Goal: Information Seeking & Learning: Learn about a topic

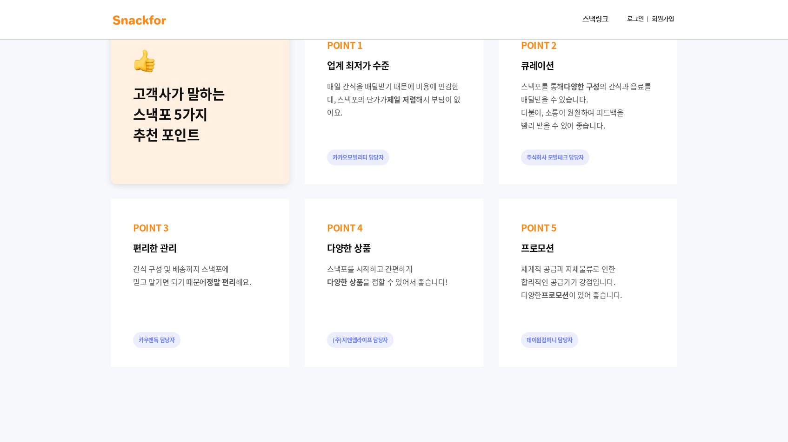
scroll to position [410, 0]
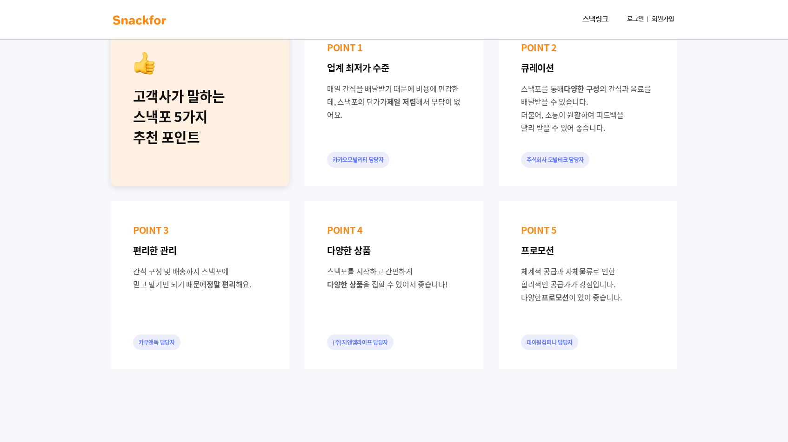
click at [493, 217] on div "고객사가 말하는 스낵포 5가지 추천 포인트 POINT 1 업계 최저가 수준 매일 간식을 배달받기 때문에 비용에 민감한데, 스낵포의 단가가 제일…" at bounding box center [394, 193] width 582 height 365
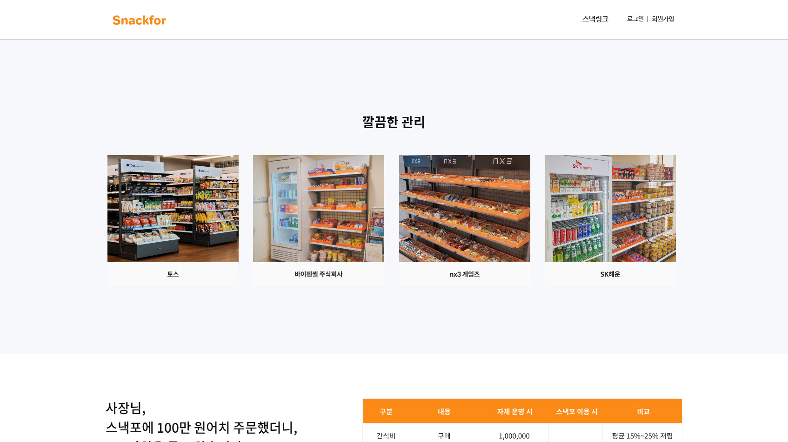
scroll to position [799, 0]
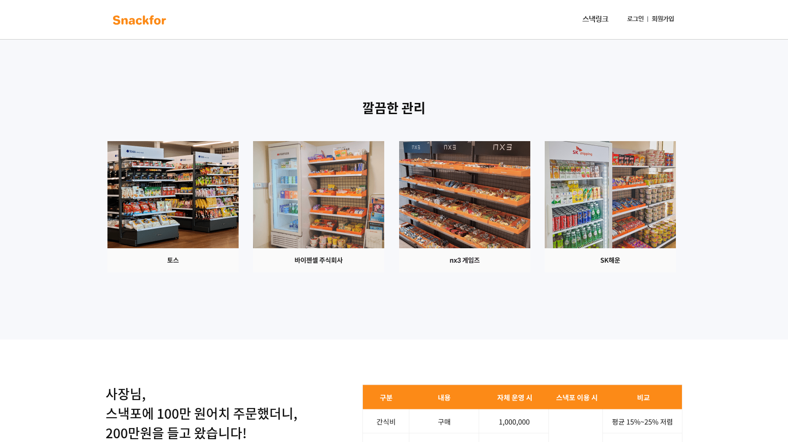
click at [503, 296] on div "깔끔한 관리" at bounding box center [394, 197] width 788 height 286
click at [519, 284] on div "깔끔한 관리" at bounding box center [394, 197] width 788 height 286
click at [348, 290] on div "깔끔한 관리" at bounding box center [394, 197] width 788 height 286
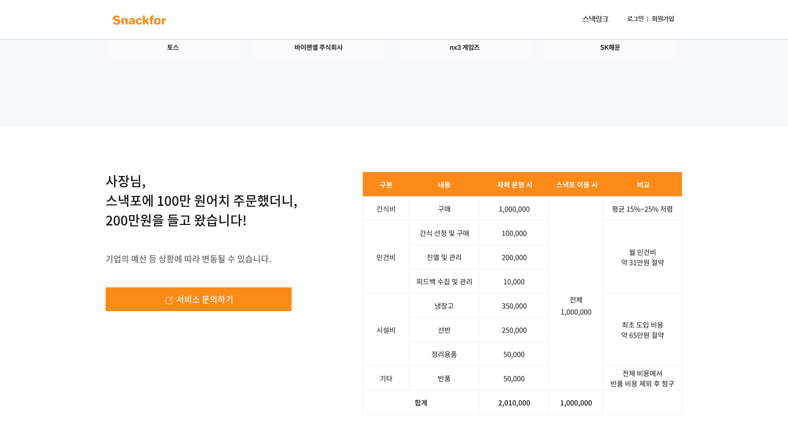
scroll to position [1018, 0]
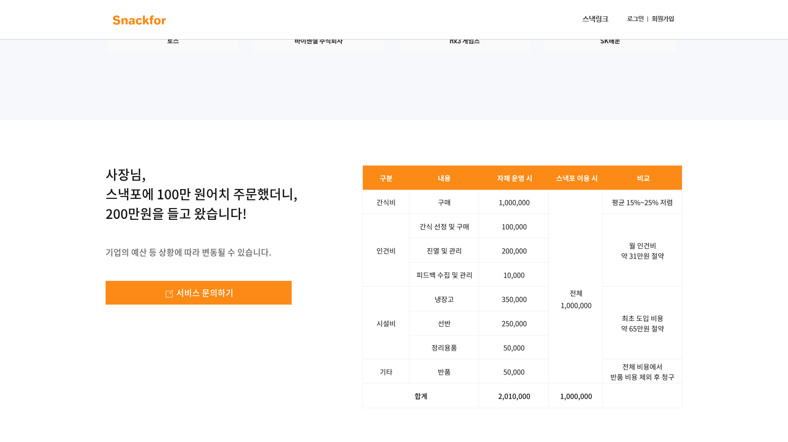
click at [514, 216] on img at bounding box center [523, 286] width 320 height 243
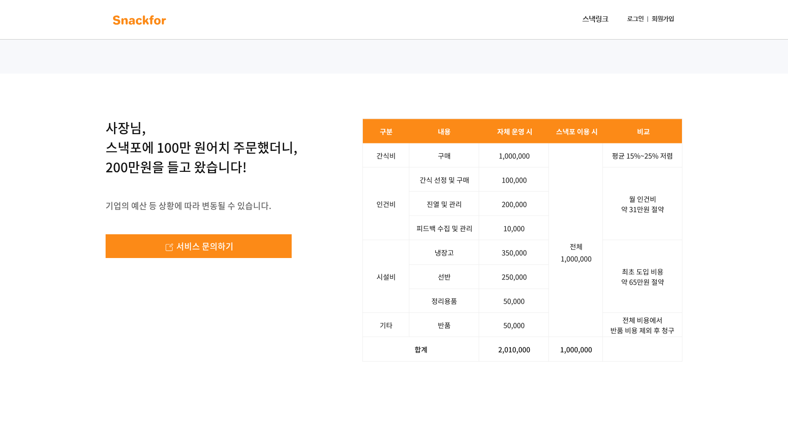
scroll to position [1065, 0]
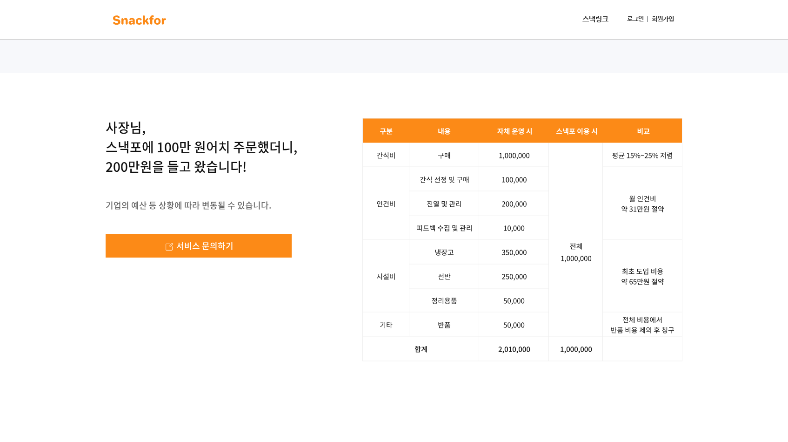
click at [525, 201] on img at bounding box center [523, 239] width 320 height 243
drag, startPoint x: 525, startPoint y: 201, endPoint x: 522, endPoint y: 161, distance: 40.6
click at [522, 161] on img at bounding box center [523, 239] width 320 height 243
click at [530, 233] on img at bounding box center [523, 239] width 320 height 243
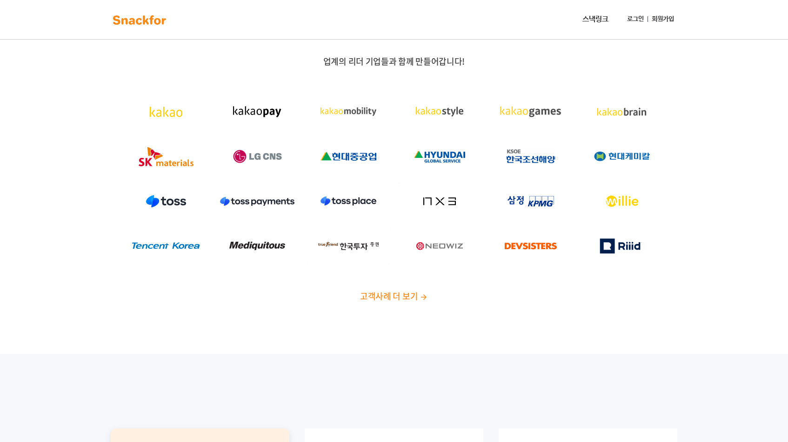
scroll to position [0, 0]
click at [588, 26] on link "스낵링크" at bounding box center [596, 19] width 34 height 19
click at [468, 309] on div "업계의 리더 기업들과 함께 만들어갑니다! 고객사례 더 보기" at bounding box center [394, 182] width 788 height 343
click at [416, 295] on span "고객사례 더 보기" at bounding box center [389, 295] width 58 height 13
click at [552, 326] on div "업계의 리더 기업들과 함께 만들어갑니다! 고객사례 더 보기" at bounding box center [394, 182] width 788 height 343
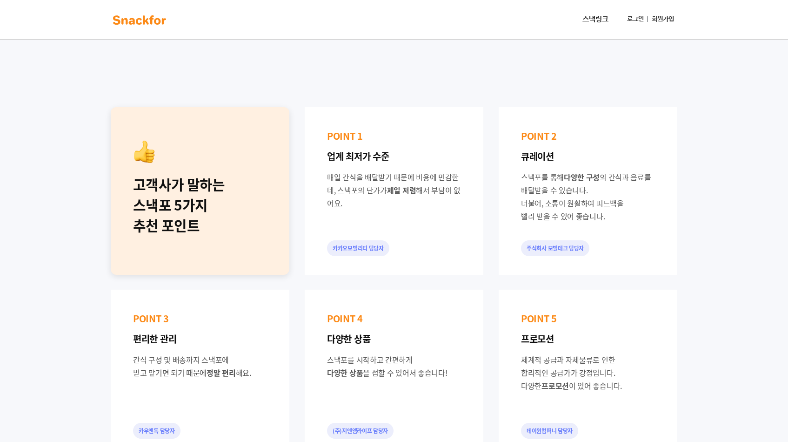
scroll to position [325, 0]
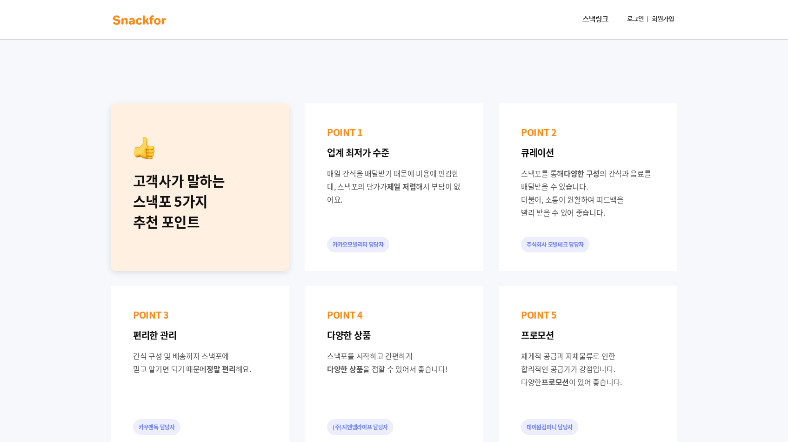
click at [497, 231] on div "고객사가 말하는 스낵포 5가지 추천 포인트 POINT 1 업계 최저가 수준 매일 간식을 배달받기 때문에 비용에 민감한데, 스낵포의 단가가 제일…" at bounding box center [394, 278] width 582 height 365
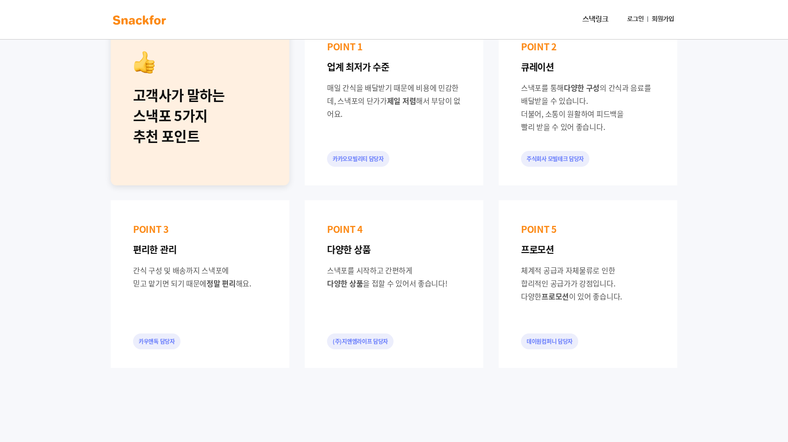
scroll to position [425, 0]
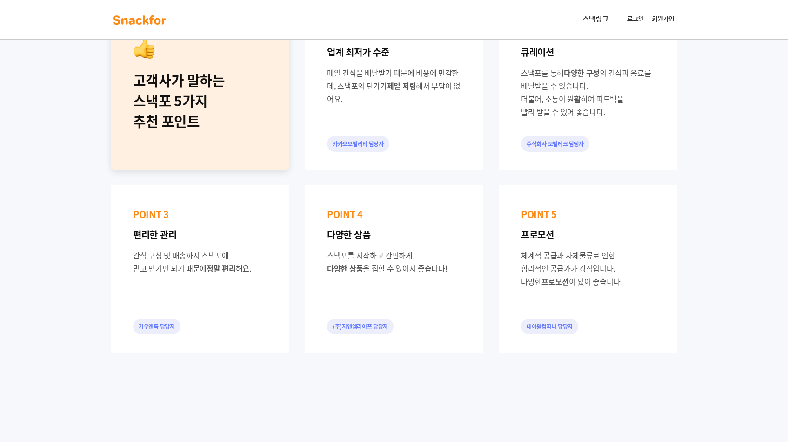
click at [484, 265] on div "고객사가 말하는 스낵포 5가지 추천 포인트 POINT 1 업계 최저가 수준 매일 간식을 배달받기 때문에 비용에 민감한데, 스낵포의 단가가 제일…" at bounding box center [394, 177] width 582 height 365
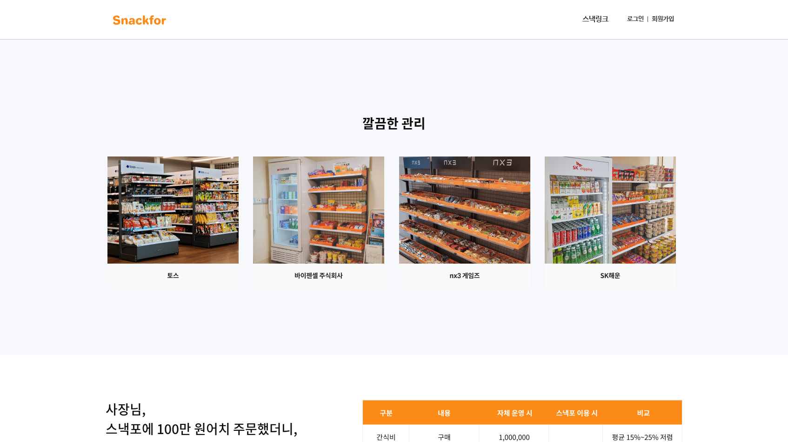
scroll to position [789, 0]
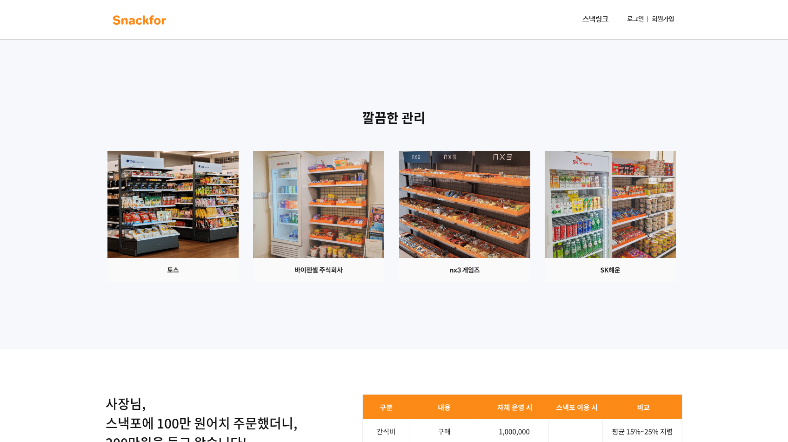
click at [465, 242] on img at bounding box center [464, 216] width 131 height 131
click at [326, 205] on img at bounding box center [318, 216] width 131 height 131
click at [401, 68] on div "깔끔한 관리" at bounding box center [394, 206] width 788 height 286
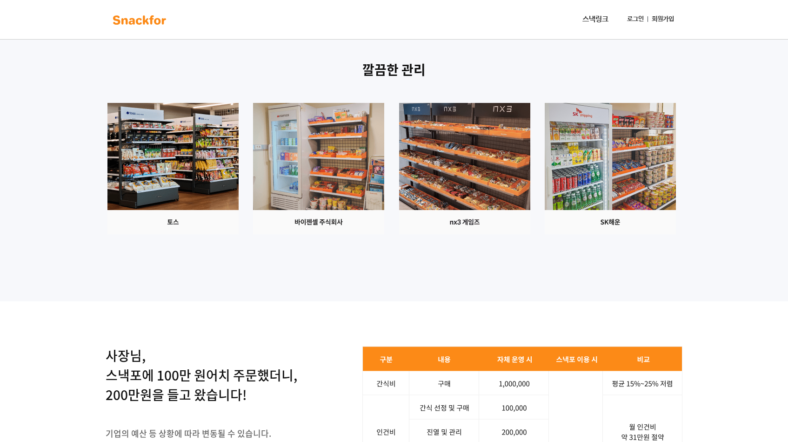
scroll to position [837, 0]
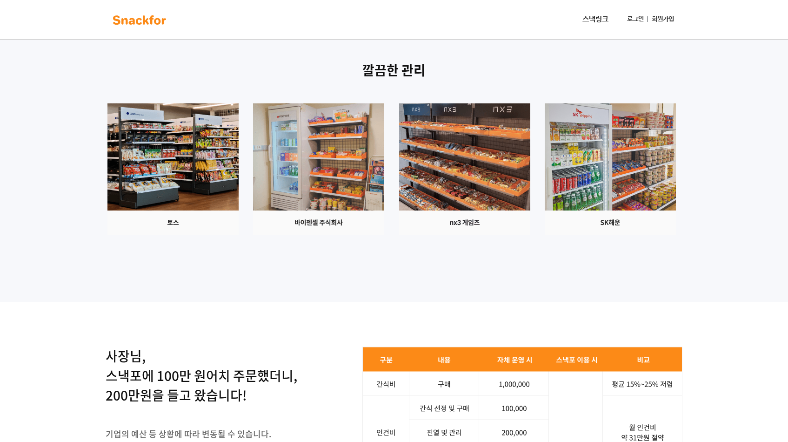
click at [395, 69] on p "깔끔한 관리" at bounding box center [394, 71] width 582 height 20
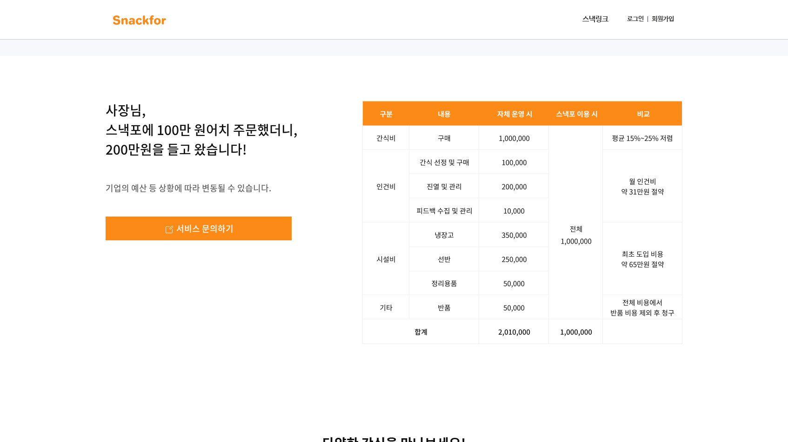
scroll to position [1084, 0]
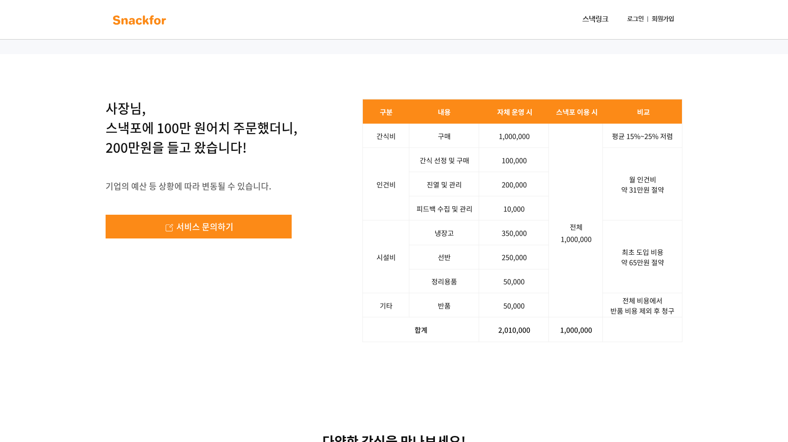
click at [388, 114] on img at bounding box center [523, 220] width 320 height 243
click at [443, 137] on img at bounding box center [523, 220] width 320 height 243
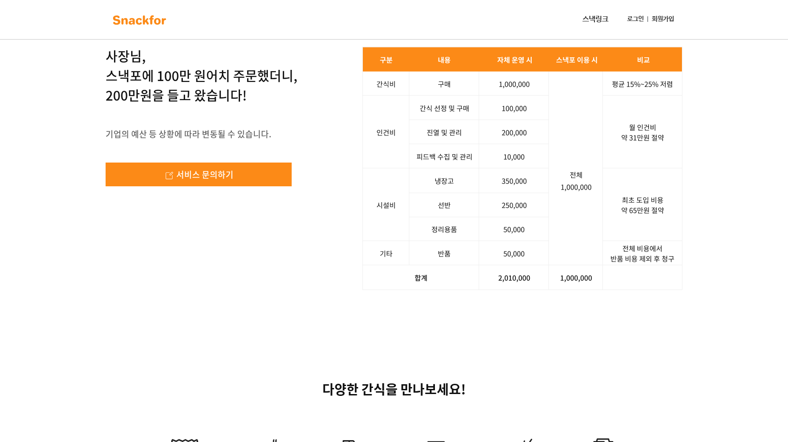
scroll to position [1138, 0]
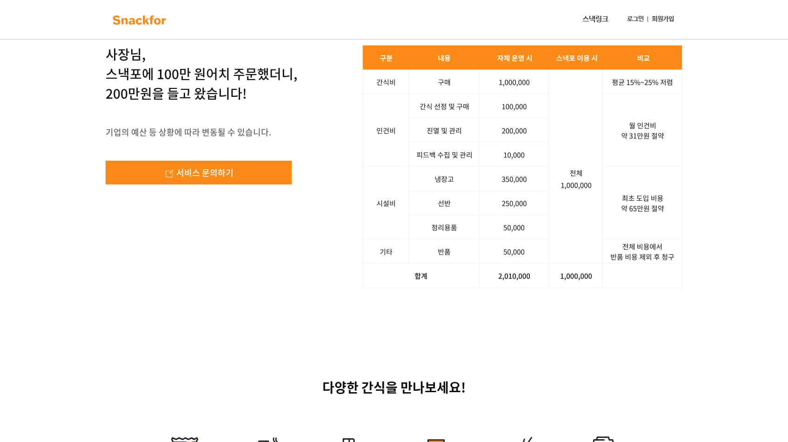
click at [512, 159] on img at bounding box center [523, 166] width 320 height 243
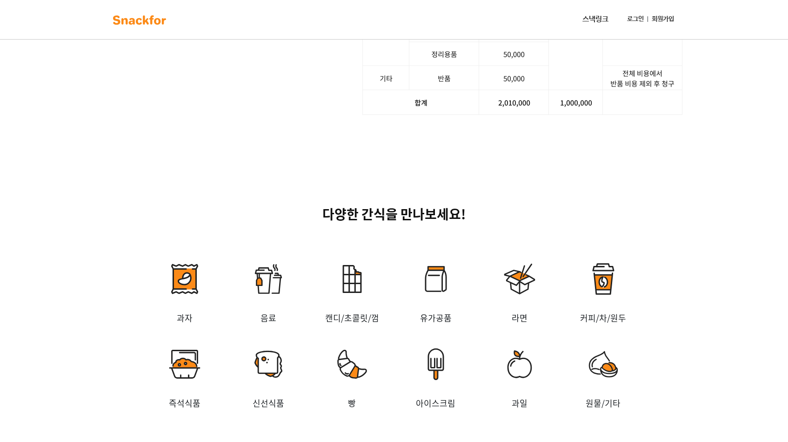
scroll to position [1323, 0]
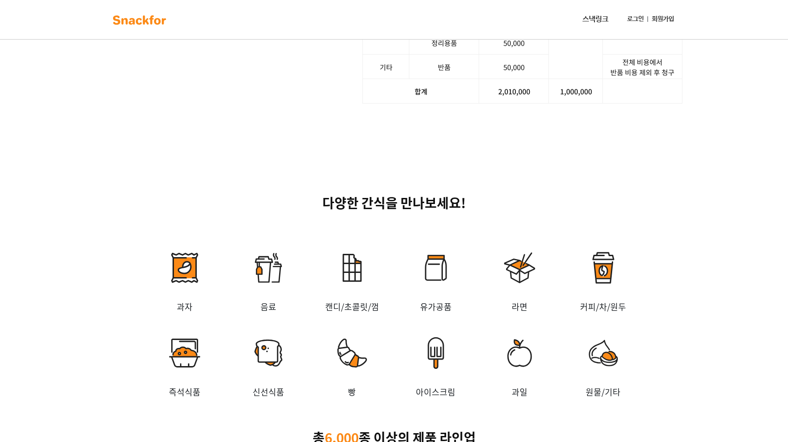
click at [414, 202] on p "다양한 간식을 만나보세요!" at bounding box center [394, 203] width 582 height 20
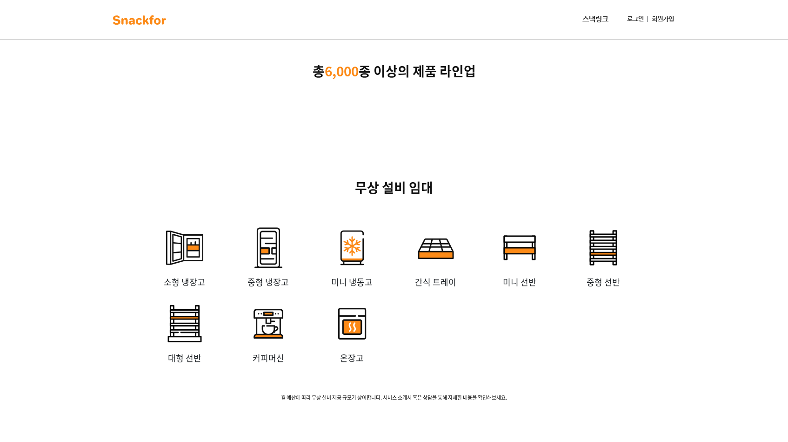
scroll to position [1698, 0]
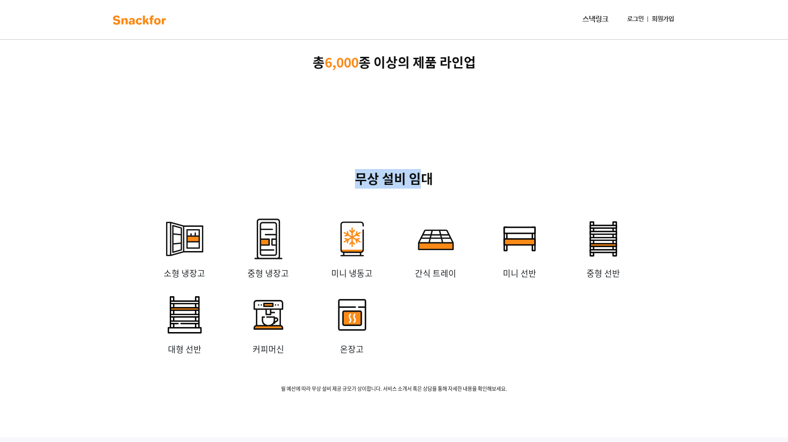
drag, startPoint x: 425, startPoint y: 183, endPoint x: 361, endPoint y: 183, distance: 64.2
click at [361, 183] on p "무상 설비 임대" at bounding box center [394, 179] width 582 height 20
drag, startPoint x: 366, startPoint y: 182, endPoint x: 420, endPoint y: 182, distance: 54.0
click at [420, 182] on p "무상 설비 임대" at bounding box center [394, 179] width 582 height 20
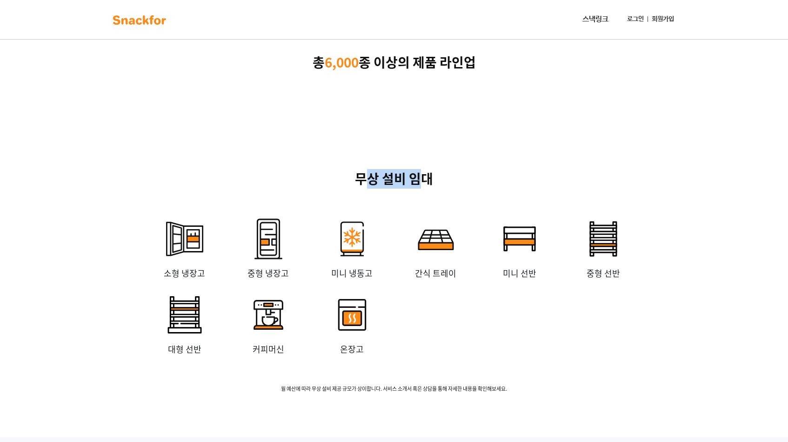
click at [420, 182] on p "무상 설비 임대" at bounding box center [394, 179] width 582 height 20
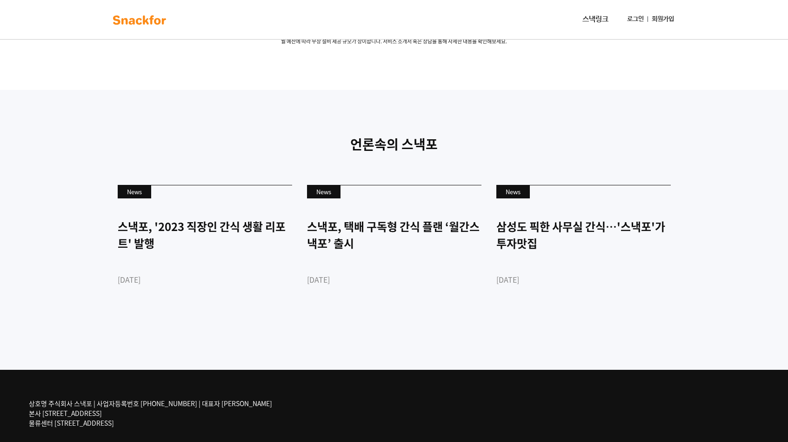
scroll to position [2010, 0]
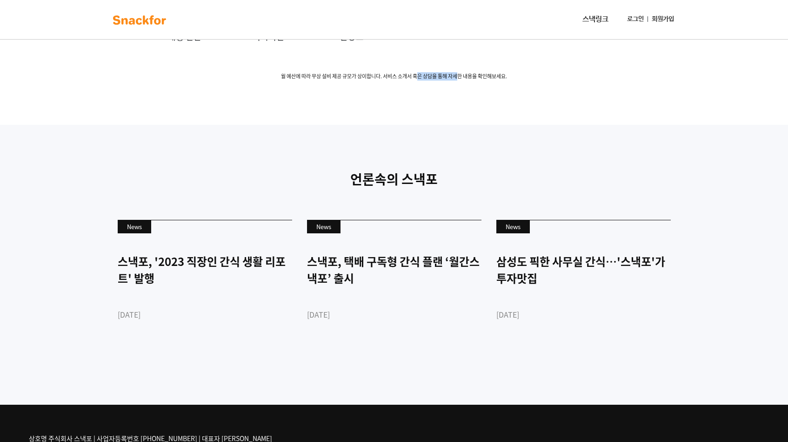
drag, startPoint x: 420, startPoint y: 77, endPoint x: 459, endPoint y: 77, distance: 38.6
click at [459, 77] on span "월 예산에 따라 무상 설비 제공 규모가 상이합니다. 서비스 소개서 혹은 상담을 통해 자세한 내용을 확인해보세요." at bounding box center [394, 77] width 582 height 8
drag, startPoint x: 504, startPoint y: 76, endPoint x: 282, endPoint y: 74, distance: 222.0
click at [282, 74] on span "월 예산에 따라 무상 설비 제공 규모가 상이합니다. 서비스 소개서 혹은 상담을 통해 자세한 내용을 확인해보세요." at bounding box center [394, 77] width 582 height 8
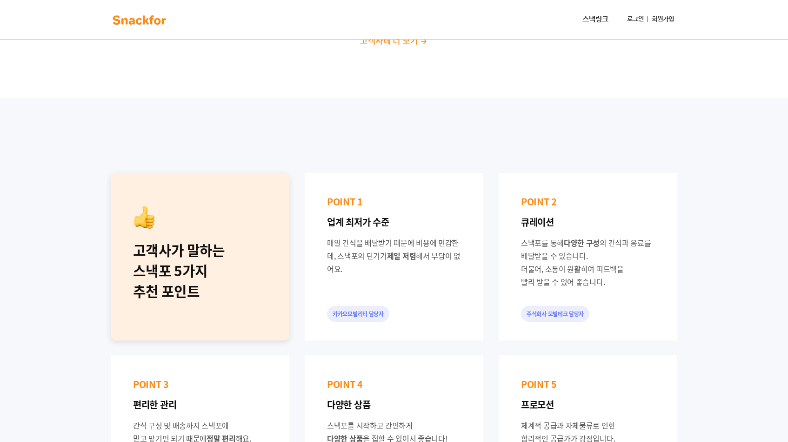
scroll to position [254, 0]
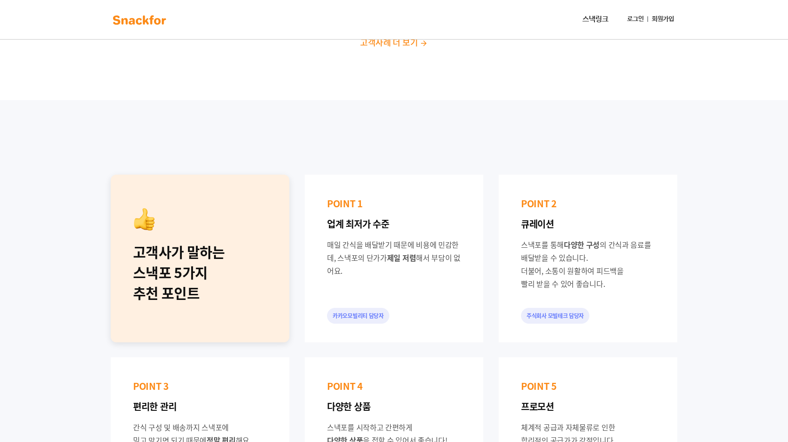
click at [432, 127] on div "고객사가 말하는 스낵포 5가지 추천 포인트 POINT 1 업계 최저가 수준 매일 간식을 배달받기 때문에 비용에 민감한데, 스낵포의 단가가 제일…" at bounding box center [394, 349] width 788 height 499
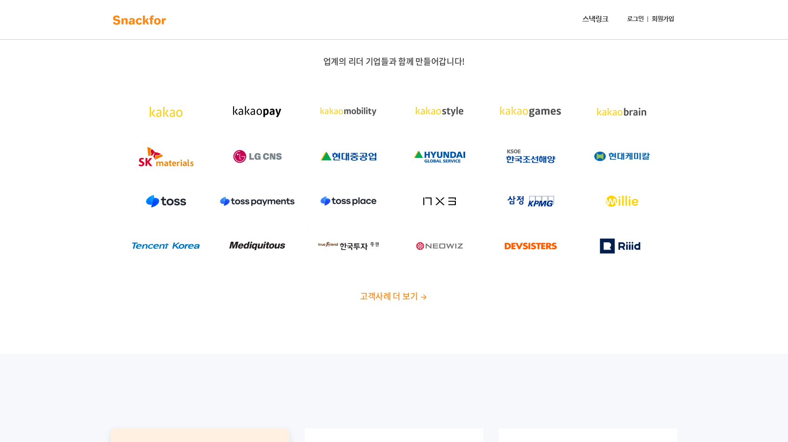
scroll to position [0, 0]
click at [445, 62] on span "업계의 리더 기업들과 함께 만들어갑니다!" at bounding box center [393, 61] width 141 height 13
click at [457, 62] on span "업계의 리더 기업들과 함께 만들어갑니다!" at bounding box center [393, 61] width 141 height 13
click at [473, 60] on p "업계의 리더 기업들과 함께 만들어갑니다!" at bounding box center [394, 61] width 582 height 11
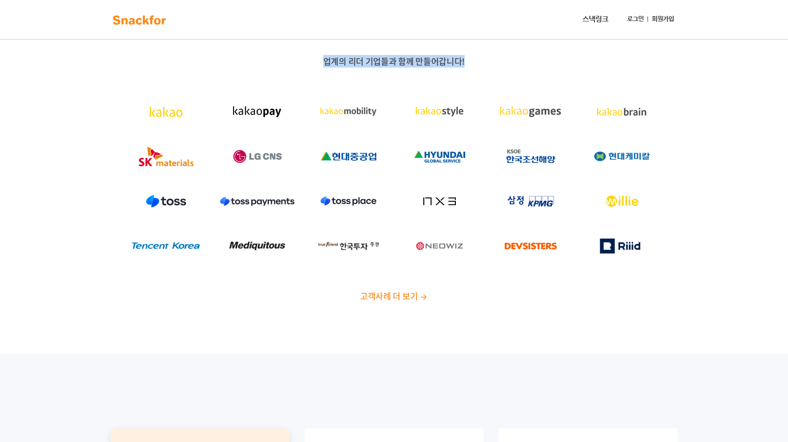
drag, startPoint x: 473, startPoint y: 60, endPoint x: 303, endPoint y: 55, distance: 169.9
click at [303, 55] on div "업계의 리더 기업들과 함께 만들어갑니다! 고객사례 더 보기" at bounding box center [394, 182] width 788 height 343
click at [149, 19] on img at bounding box center [139, 20] width 59 height 15
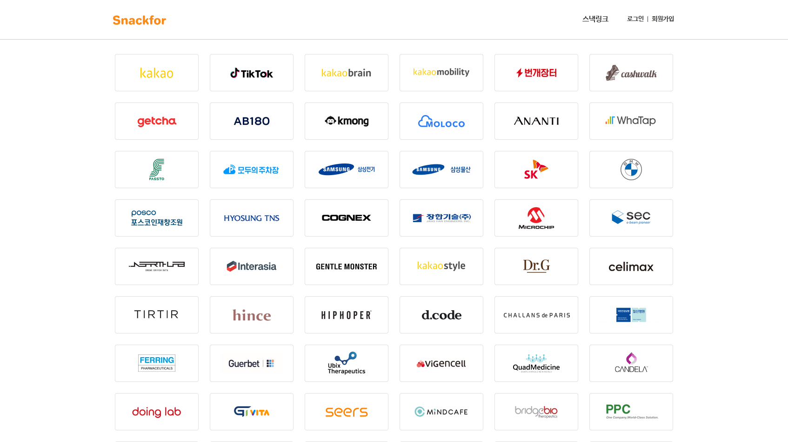
scroll to position [36, 0]
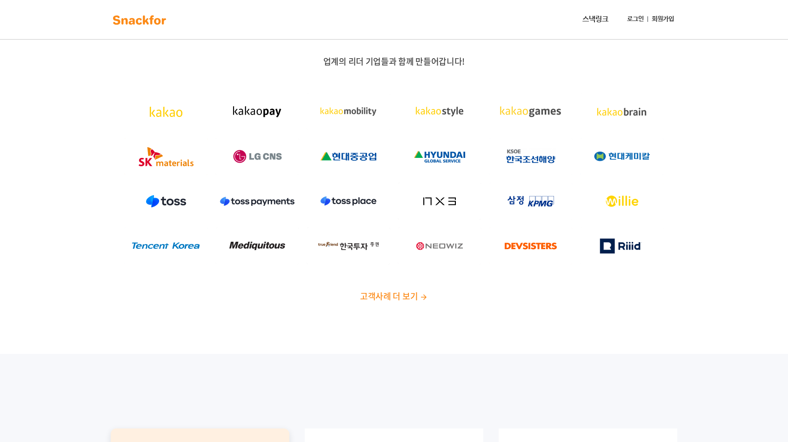
click at [464, 82] on div "업계의 리더 기업들과 함께 만들어갑니다! 고객사례 더 보기" at bounding box center [394, 179] width 582 height 246
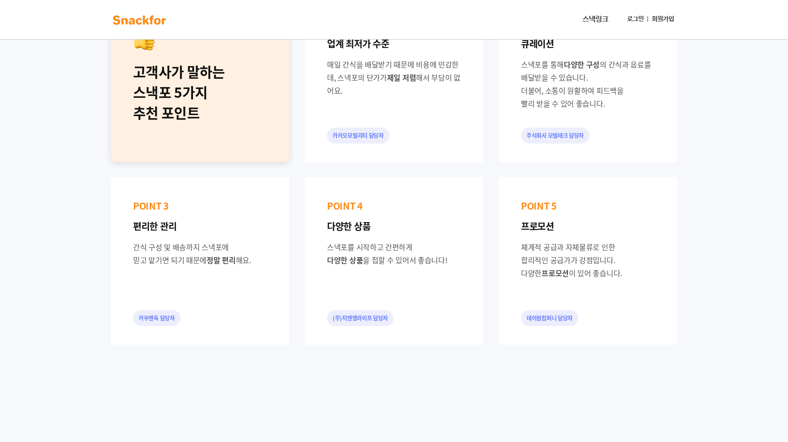
scroll to position [439, 0]
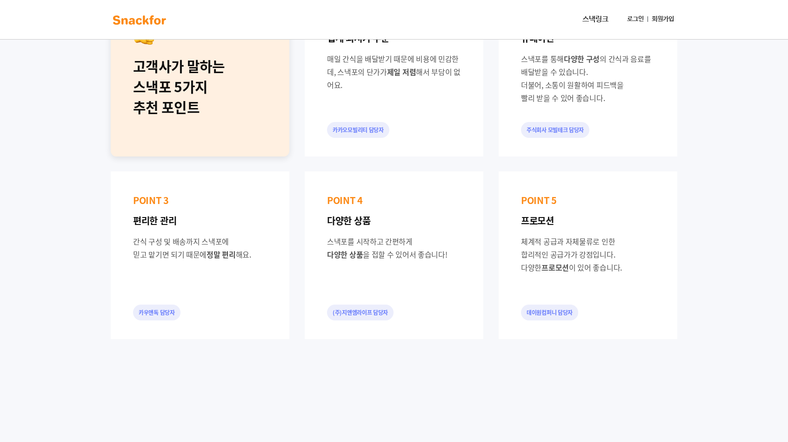
click at [490, 119] on div "고객사가 말하는 스낵포 5가지 추천 포인트 POINT 1 업계 최저가 수준 매일 간식을 배달받기 때문에 비용에 민감한데, 스낵포의 단가가 제일…" at bounding box center [394, 163] width 582 height 365
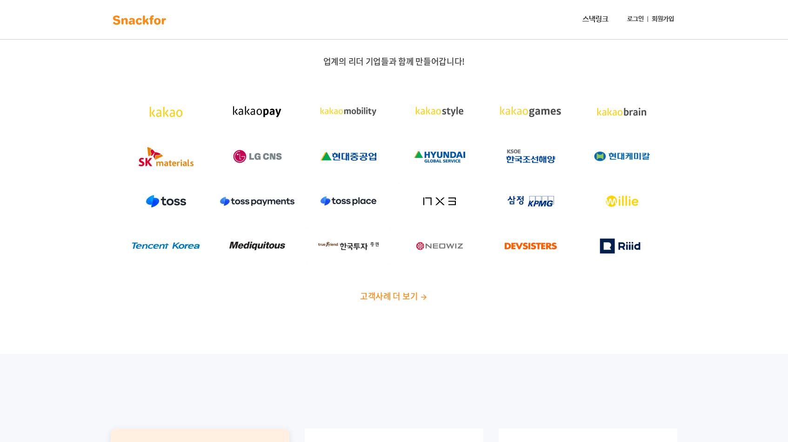
scroll to position [0, 0]
click at [357, 108] on img at bounding box center [349, 111] width 84 height 37
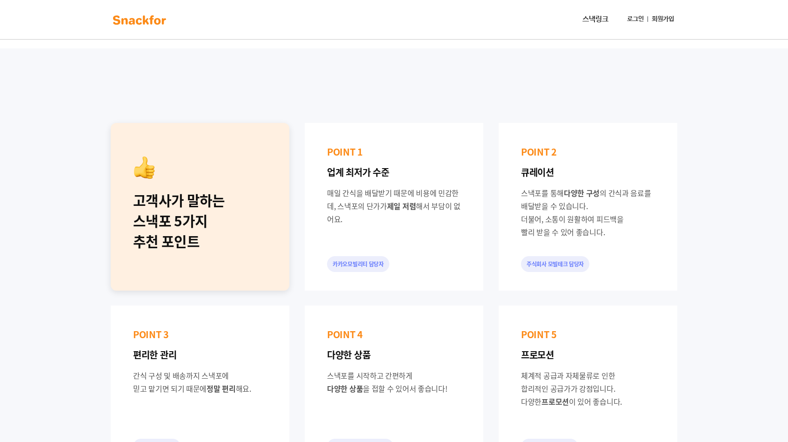
scroll to position [307, 0]
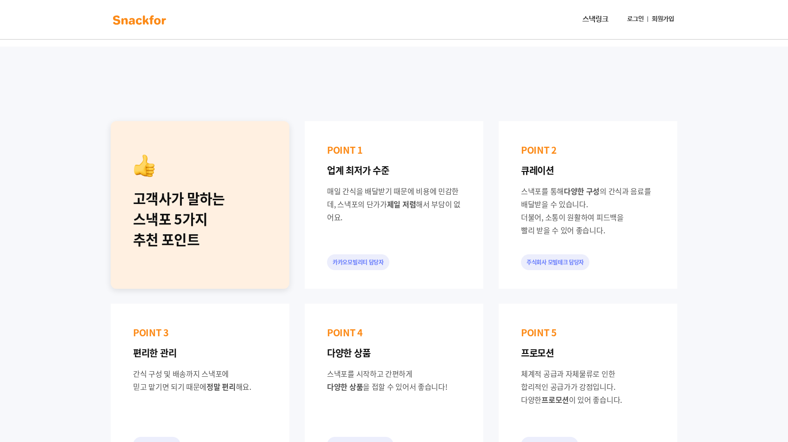
click at [360, 275] on div "POINT 1 업계 최저가 수준 매일 간식을 배달받기 때문에 비용에 민감한데, 스낵포의 단가가 제일 저렴 해서 부담이 없어요. 카카오모빌리티 …" at bounding box center [394, 205] width 179 height 168
click at [222, 224] on div "고객사가 말하는 스낵포 5가지 추천 포인트" at bounding box center [200, 218] width 134 height 61
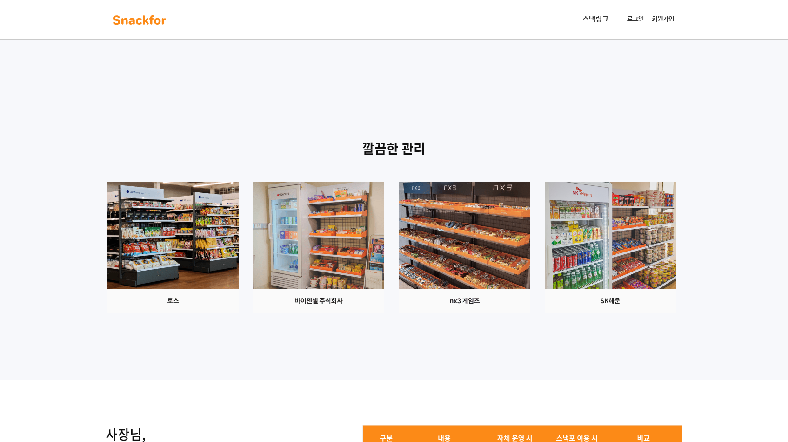
scroll to position [525, 0]
